Goal: Check status

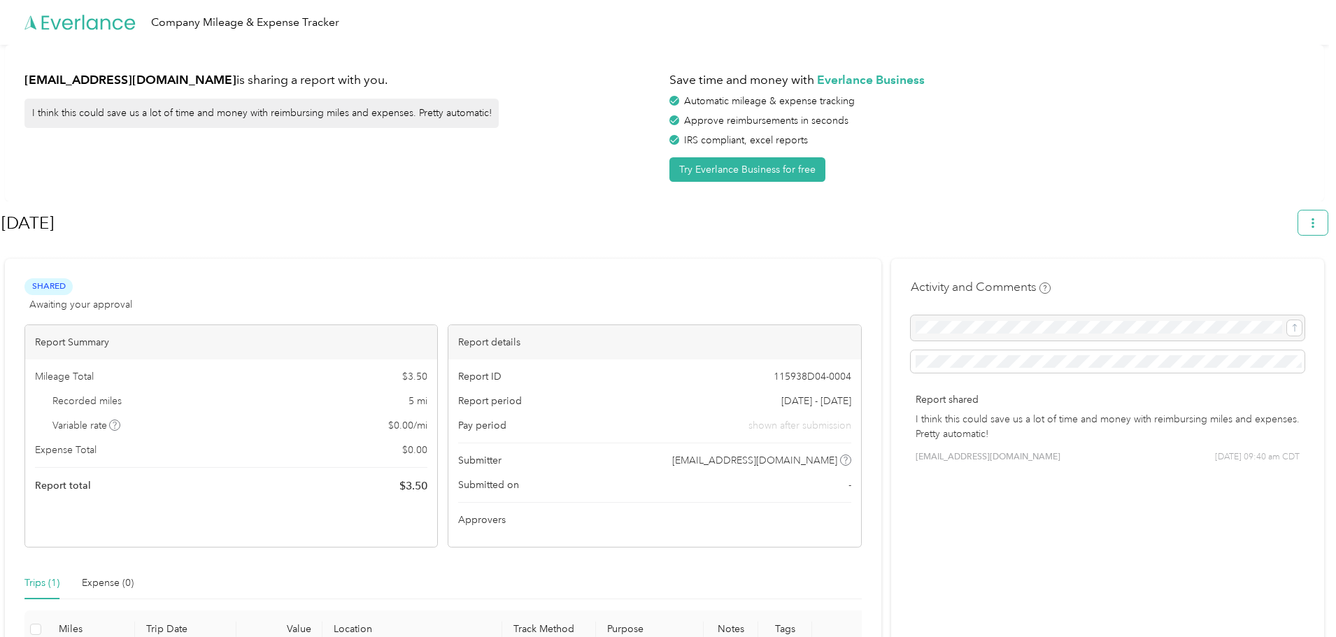
click at [1314, 219] on icon "button" at bounding box center [1313, 223] width 3 height 10
click at [1318, 218] on icon "button" at bounding box center [1313, 223] width 10 height 10
